Goal: Navigation & Orientation: Find specific page/section

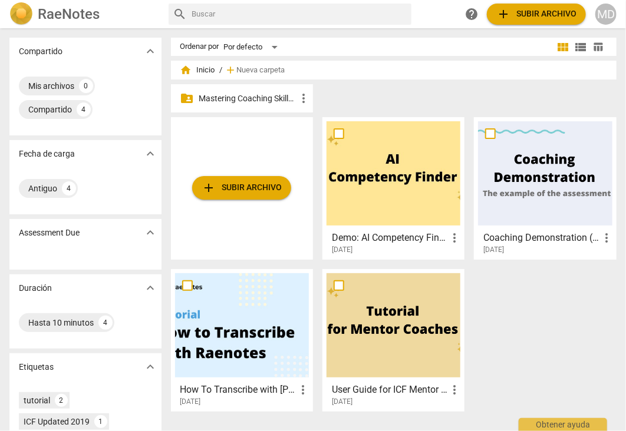
click at [245, 101] on p "Mastering Coaching Skills - Generación 31" at bounding box center [247, 99] width 97 height 12
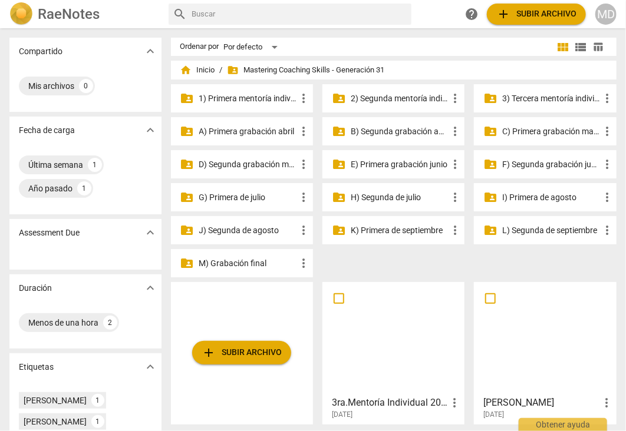
click at [519, 100] on p "3) Tercera mentoría individual" at bounding box center [550, 99] width 97 height 12
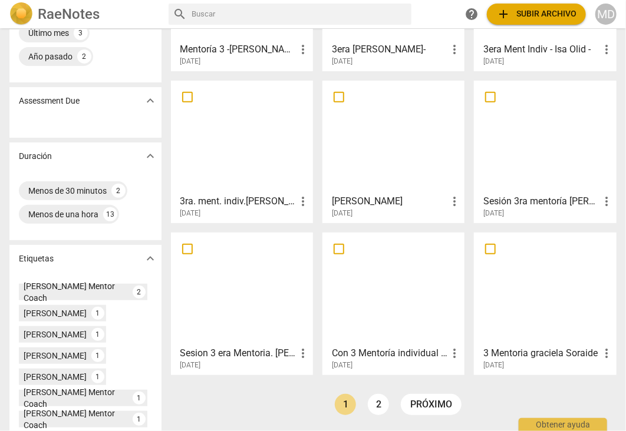
scroll to position [177, 0]
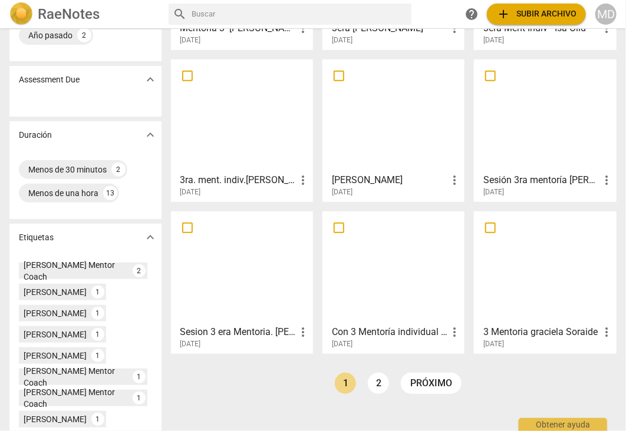
click at [245, 266] on div at bounding box center [242, 268] width 134 height 104
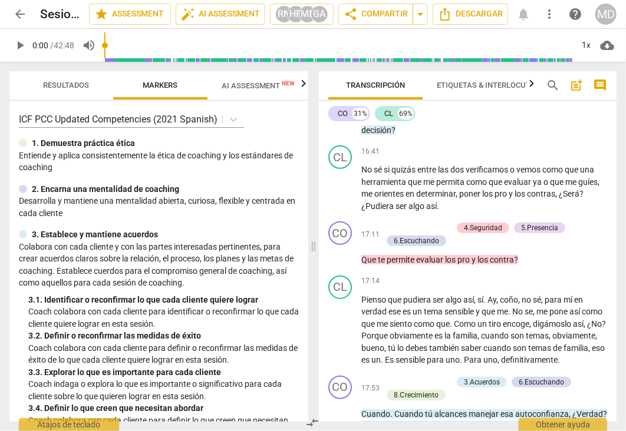
scroll to position [3477, 0]
